Goal: Information Seeking & Learning: Learn about a topic

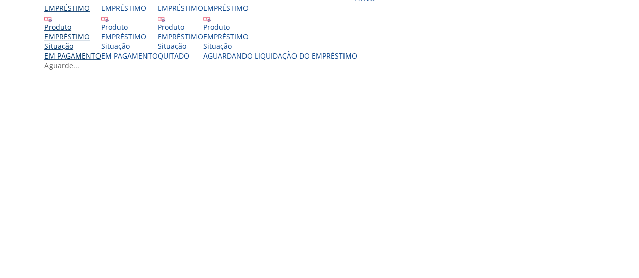
scroll to position [303, 0]
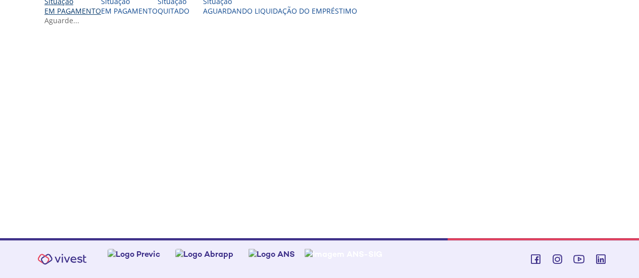
click at [101, 6] on div "Situação" at bounding box center [72, 1] width 57 height 10
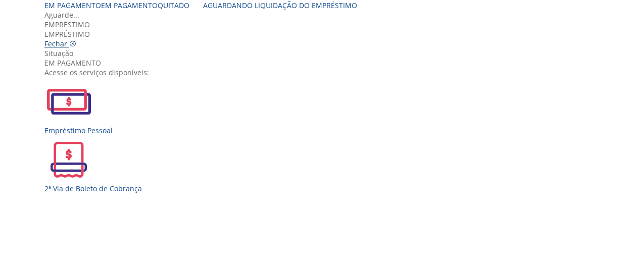
click at [76, 40] on icon "Vivest" at bounding box center [72, 43] width 7 height 7
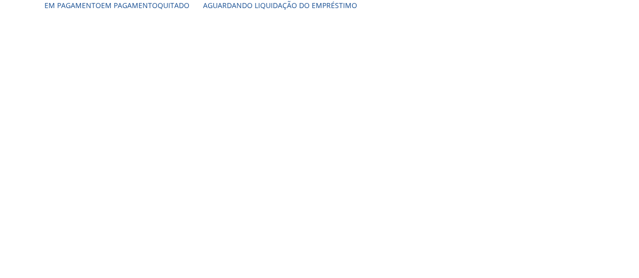
scroll to position [354, 0]
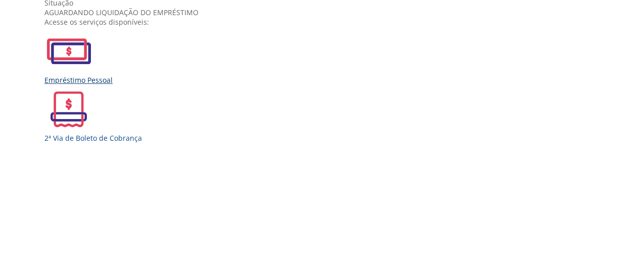
click at [182, 85] on div "Empréstimo Pessoal" at bounding box center [323, 80] width 558 height 10
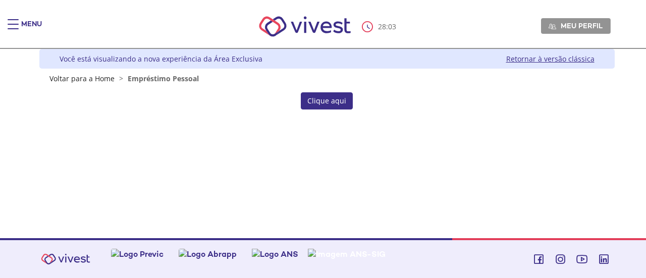
click at [321, 102] on link "Clique aqui" at bounding box center [327, 100] width 52 height 17
click at [339, 102] on link "Clique aqui" at bounding box center [327, 100] width 52 height 17
click at [185, 77] on span "Empréstimo Pessoal" at bounding box center [163, 79] width 71 height 10
click at [330, 98] on link "Clique aqui" at bounding box center [327, 100] width 52 height 17
drag, startPoint x: 151, startPoint y: 79, endPoint x: 117, endPoint y: 54, distance: 41.8
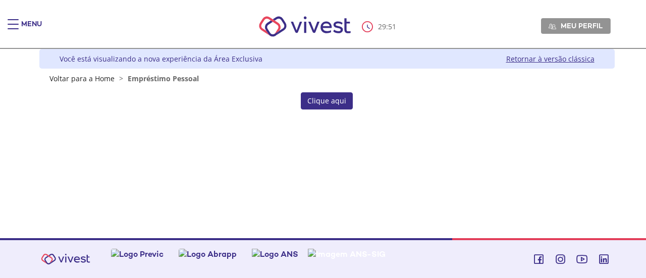
click at [151, 79] on span "Empréstimo Pessoal" at bounding box center [163, 79] width 71 height 10
click at [16, 23] on div "Main header" at bounding box center [13, 29] width 11 height 20
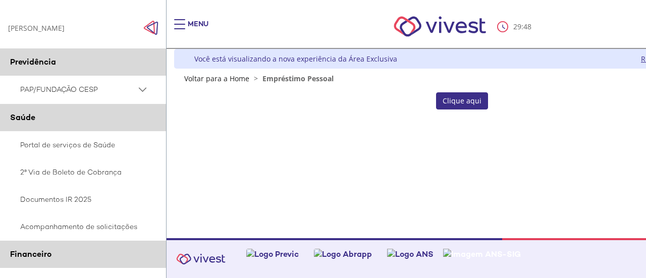
click at [53, 92] on span "PAP/FUNDAÇÃO CESP" at bounding box center [78, 89] width 116 height 13
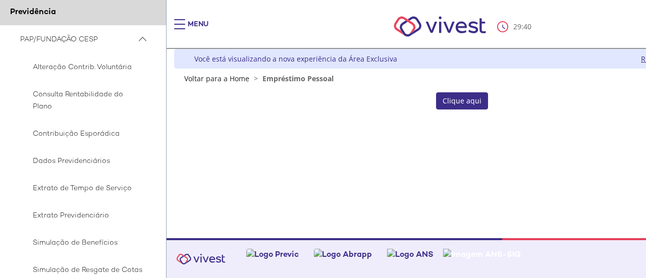
scroll to position [101, 0]
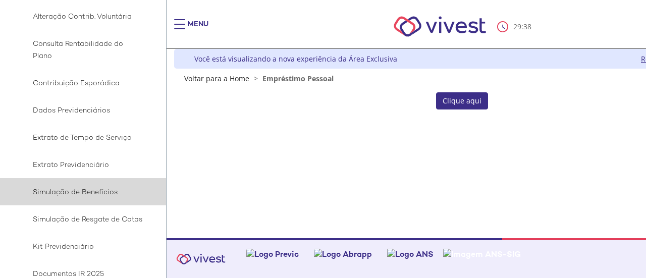
click at [93, 185] on link "Simulação de Benefícios" at bounding box center [83, 191] width 167 height 27
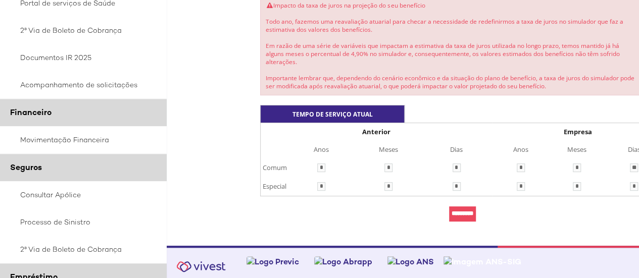
scroll to position [556, 0]
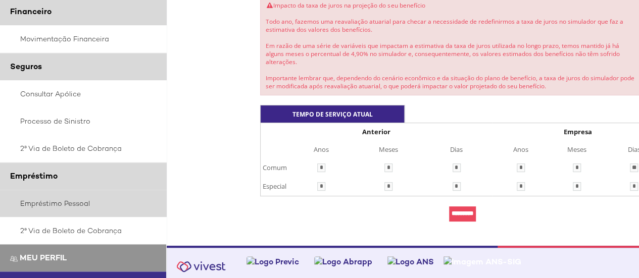
click at [70, 208] on link "Empréstimo Pessoal" at bounding box center [83, 203] width 167 height 27
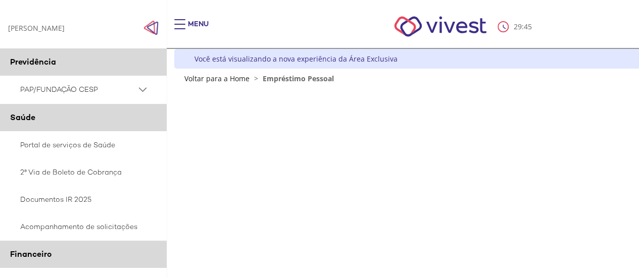
scroll to position [51, 0]
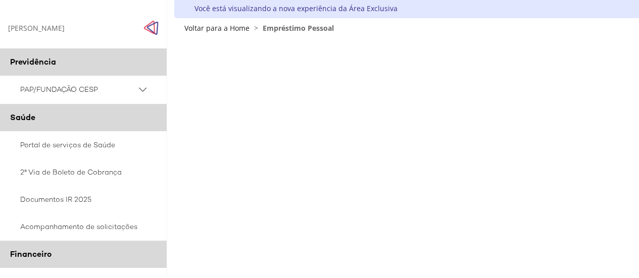
click at [155, 23] on img "Click to close side navigation." at bounding box center [150, 27] width 15 height 15
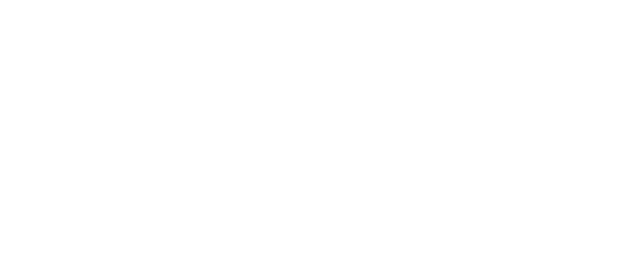
scroll to position [218, 0]
